Goal: Entertainment & Leisure: Consume media (video, audio)

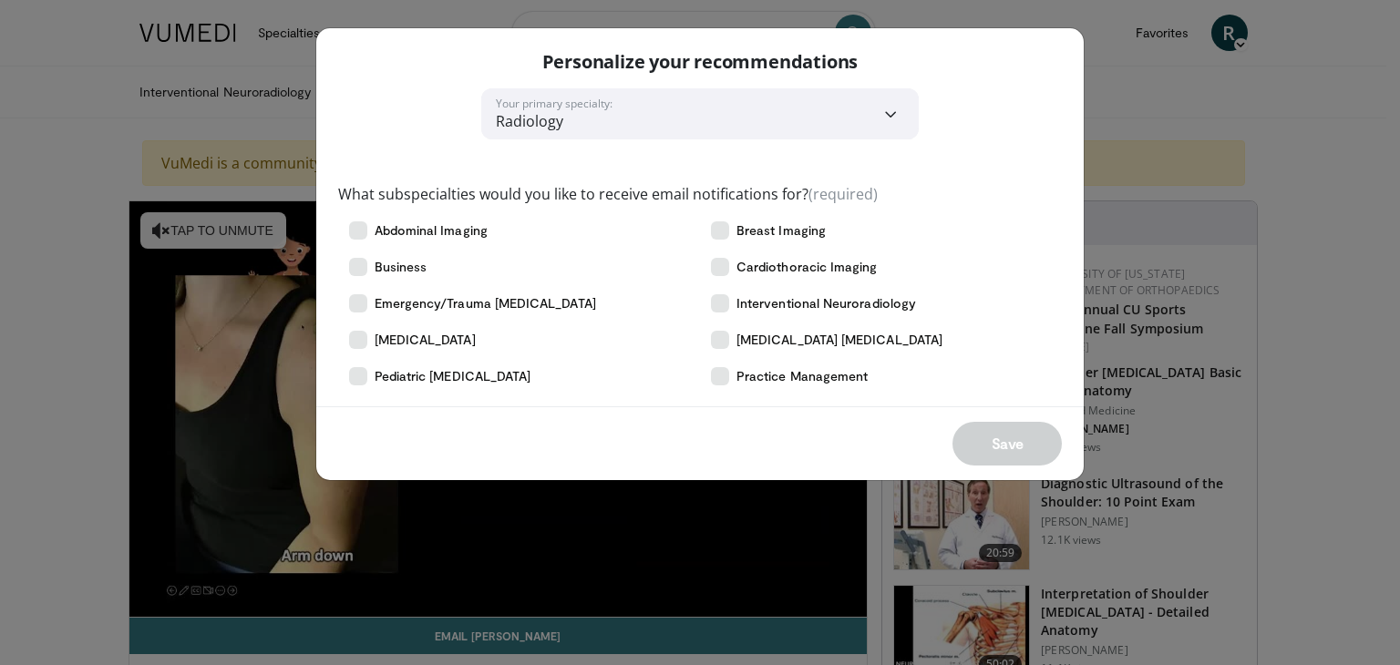
click at [1139, 123] on div "**********" at bounding box center [700, 332] width 1400 height 665
click at [1048, 48] on div "Personalize your recommendations" at bounding box center [700, 58] width 768 height 60
click at [1052, 479] on div "**********" at bounding box center [700, 254] width 770 height 454
click at [1160, 380] on div "**********" at bounding box center [700, 332] width 1400 height 665
